Goal: Information Seeking & Learning: Learn about a topic

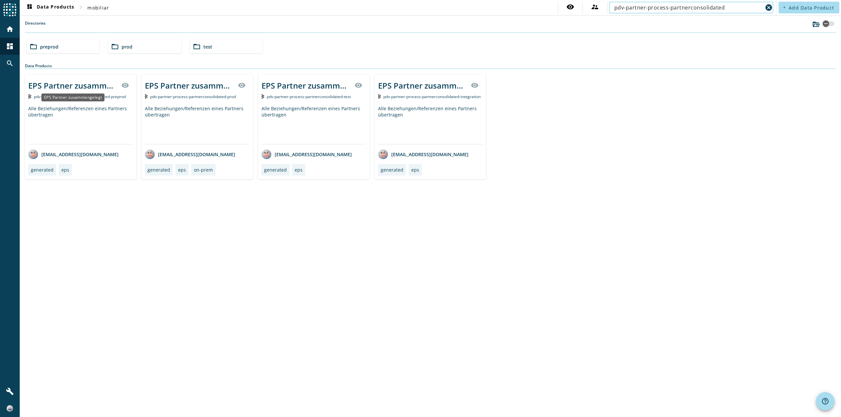
type input "pdv-partner-process-partnerconsolidated"
click at [77, 87] on div "EPS Partner zusammengelegt" at bounding box center [72, 85] width 89 height 11
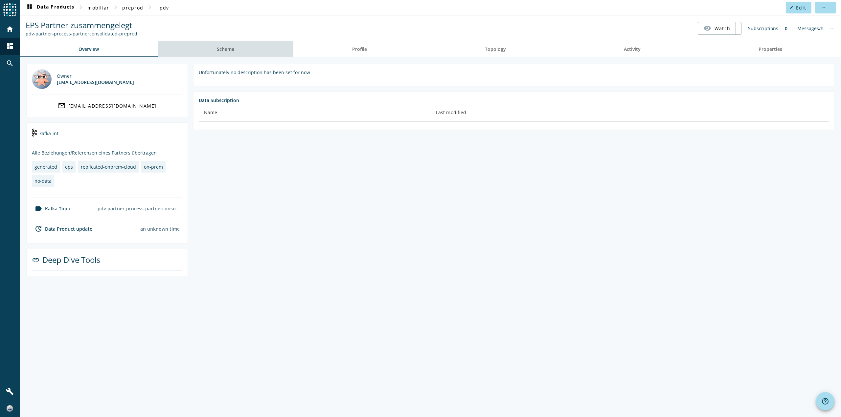
click at [234, 49] on span "Schema" at bounding box center [225, 49] width 17 height 5
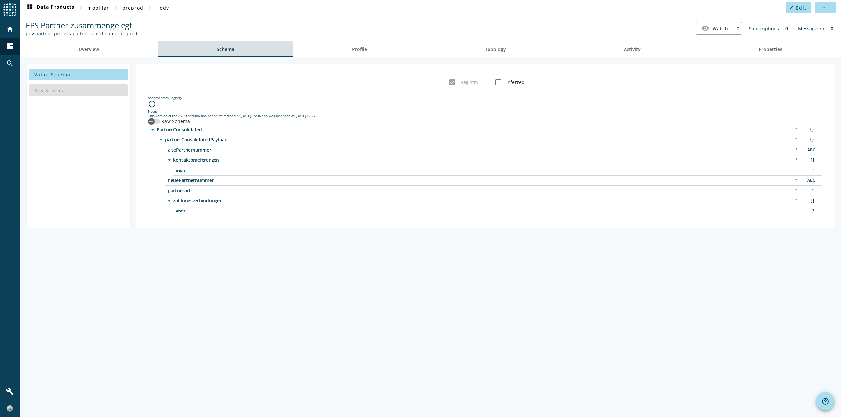
click at [230, 53] on span "Schema" at bounding box center [225, 49] width 17 height 16
click at [200, 170] on span "items" at bounding box center [258, 170] width 164 height 5
click at [188, 181] on span "neuePartnernummer" at bounding box center [250, 180] width 164 height 5
click at [157, 121] on div "button" at bounding box center [151, 121] width 13 height 13
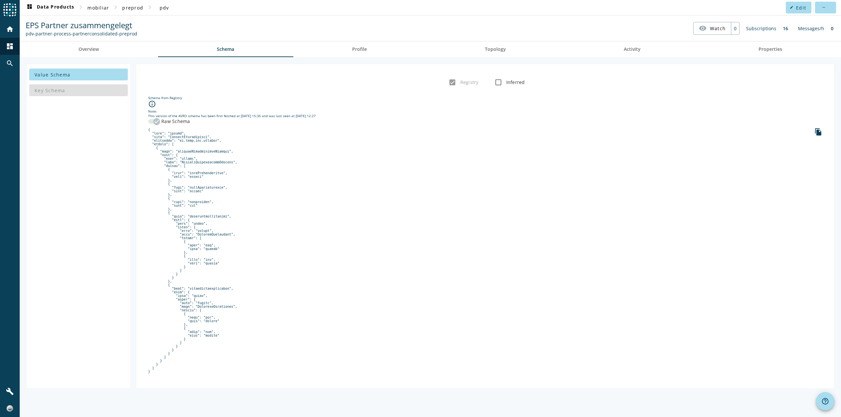
click at [154, 119] on icon "button" at bounding box center [157, 122] width 6 height 6
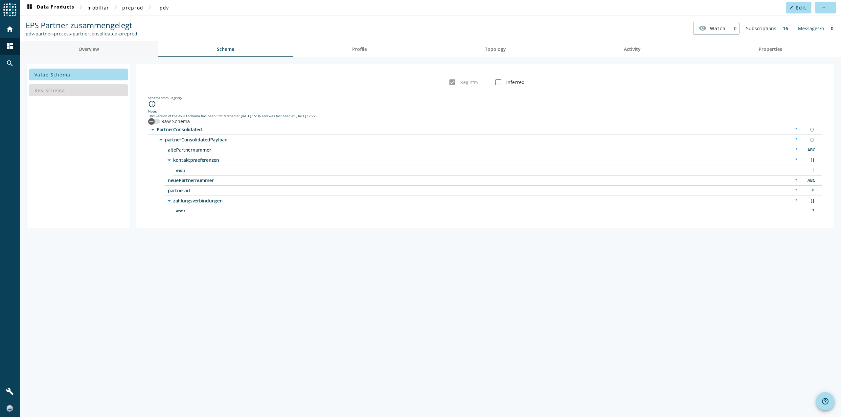
click at [93, 53] on span "Overview" at bounding box center [88, 49] width 20 height 16
